Goal: Task Accomplishment & Management: Manage account settings

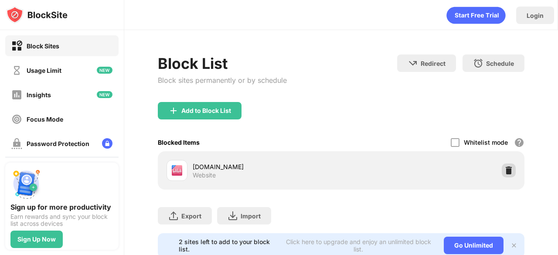
click at [505, 170] on img at bounding box center [509, 170] width 9 height 9
